Goal: Navigation & Orientation: Find specific page/section

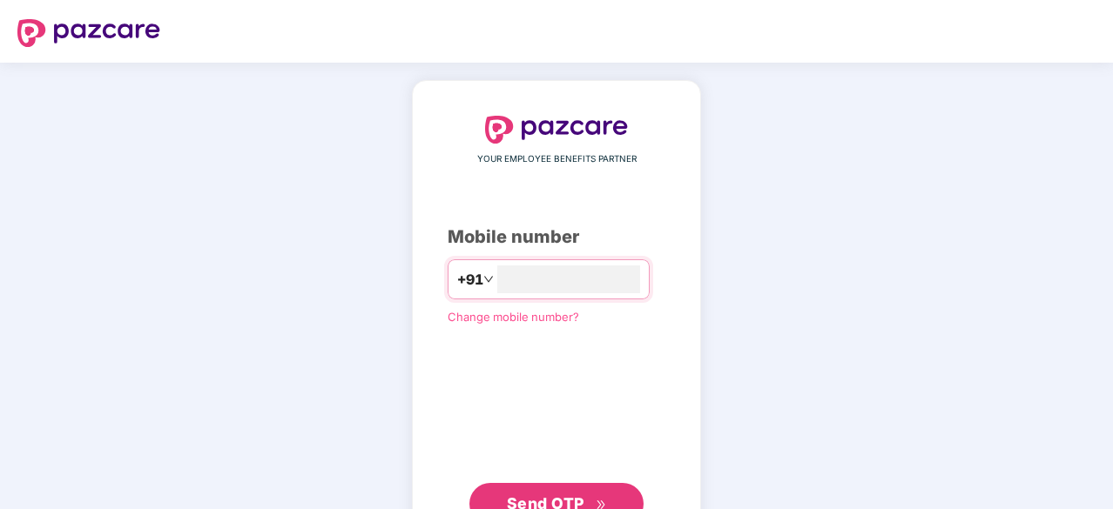
type input "**********"
click at [552, 487] on button "Send OTP" at bounding box center [556, 502] width 174 height 42
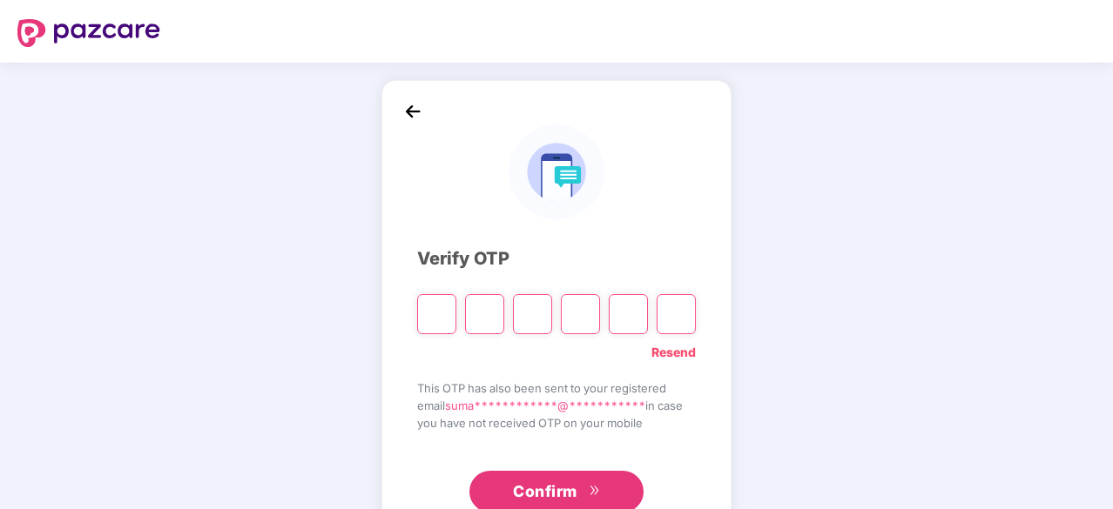
type input "*"
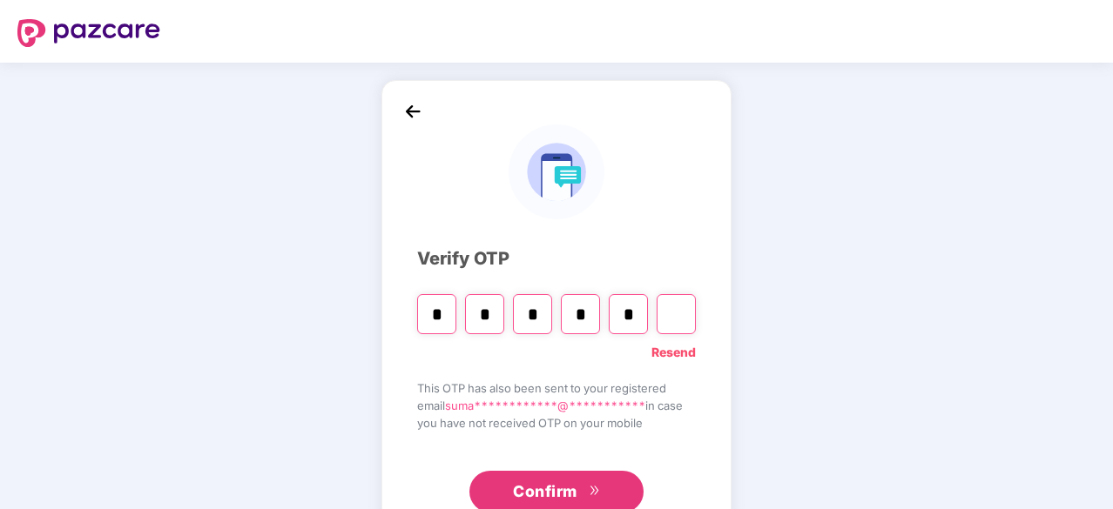
type input "*"
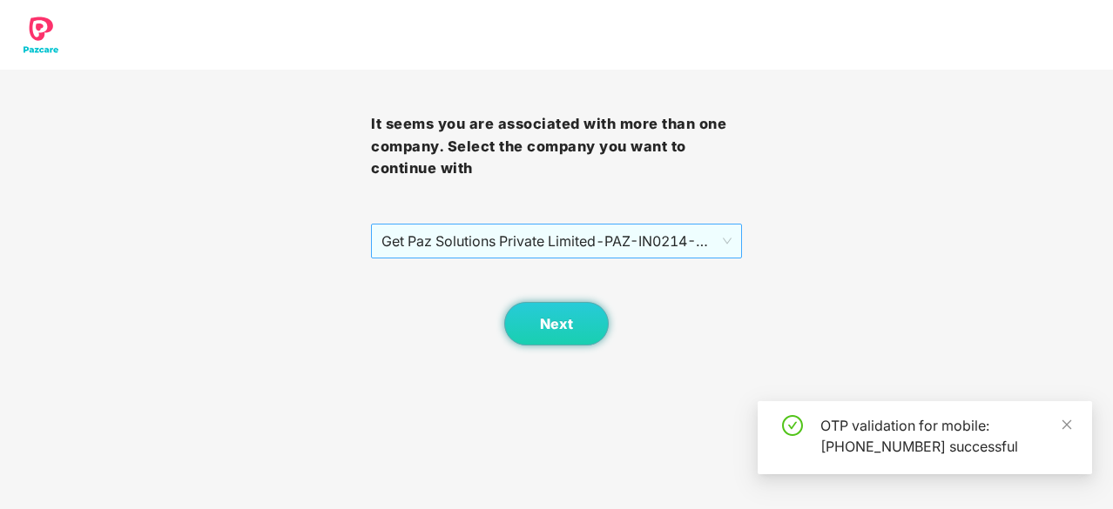
click at [629, 239] on span "Get Paz Solutions Private Limited - PAZ-IN0214 - EMPLOYEE" at bounding box center [556, 241] width 350 height 33
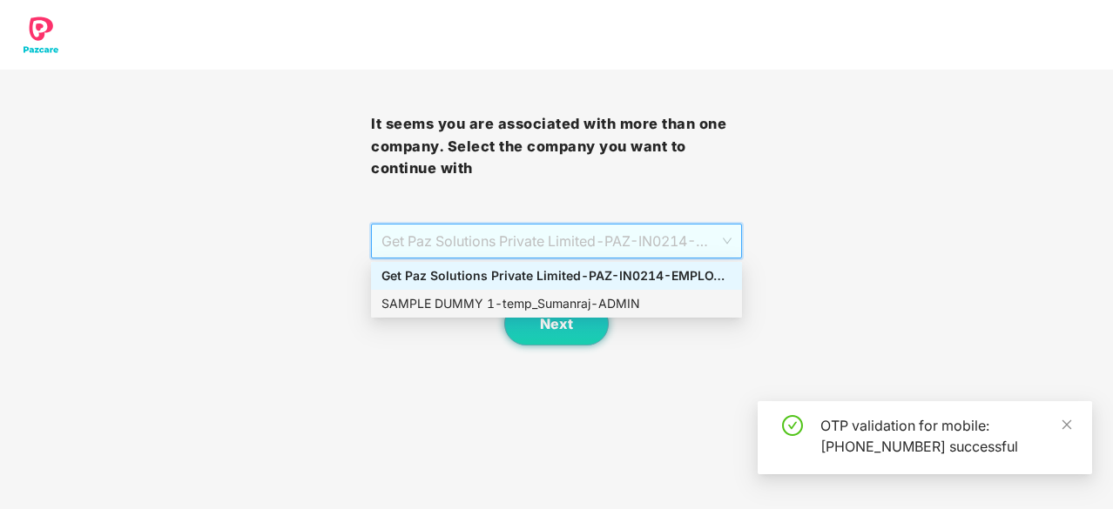
click at [592, 299] on div "SAMPLE DUMMY 1 - temp_Sumanraj - ADMIN" at bounding box center [556, 303] width 350 height 19
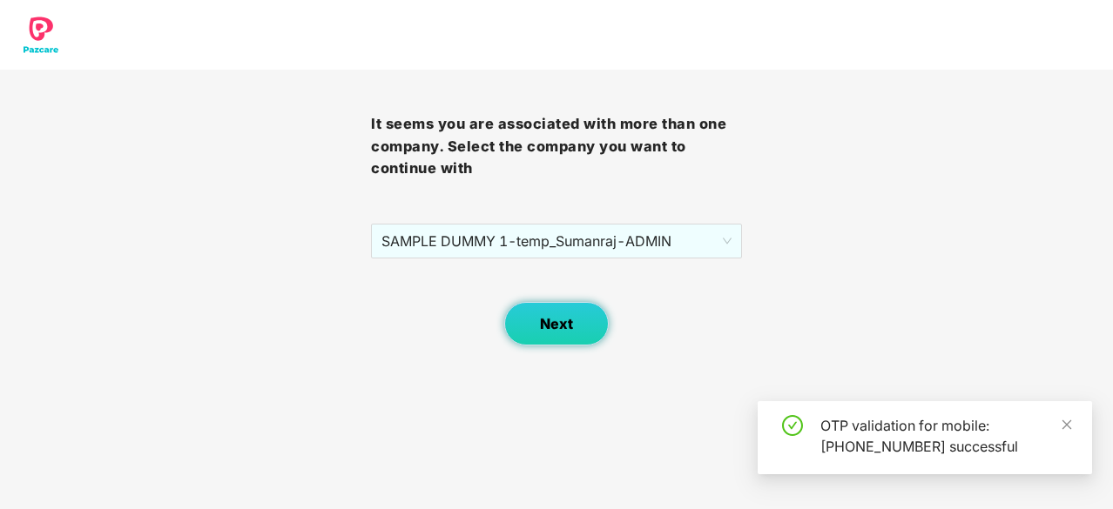
click at [540, 333] on button "Next" at bounding box center [556, 324] width 104 height 44
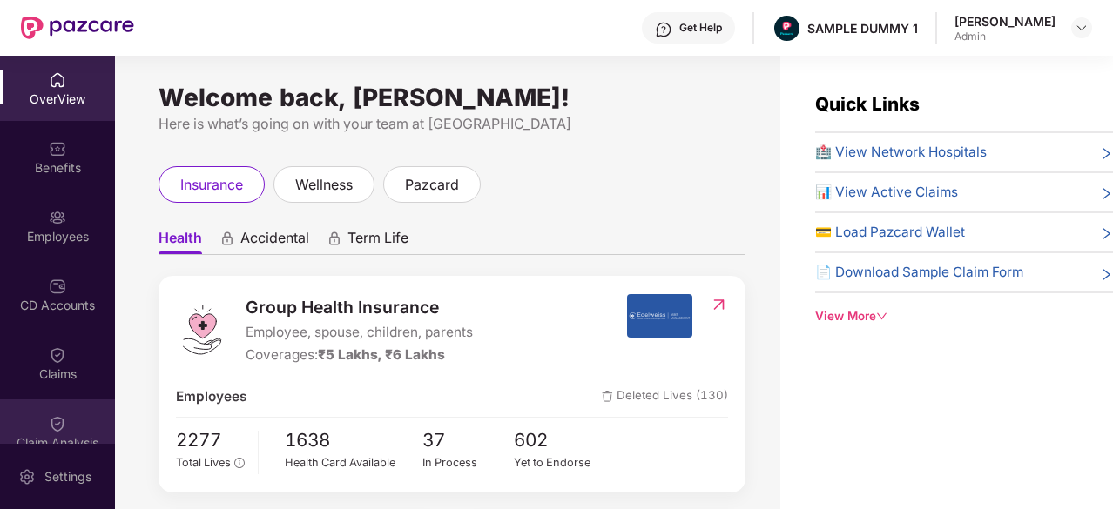
click at [40, 415] on div "Claim Analysis" at bounding box center [57, 432] width 115 height 65
